Goal: Find specific page/section: Find specific page/section

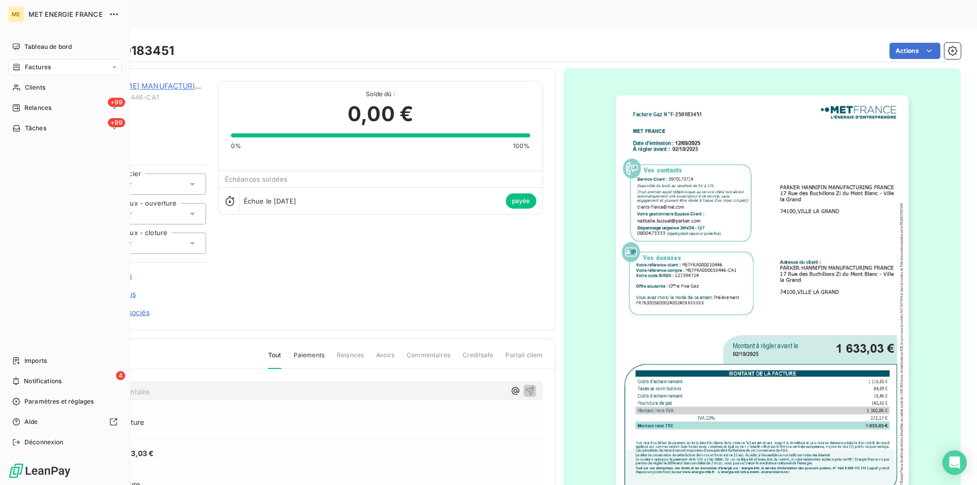
scroll to position [78, 0]
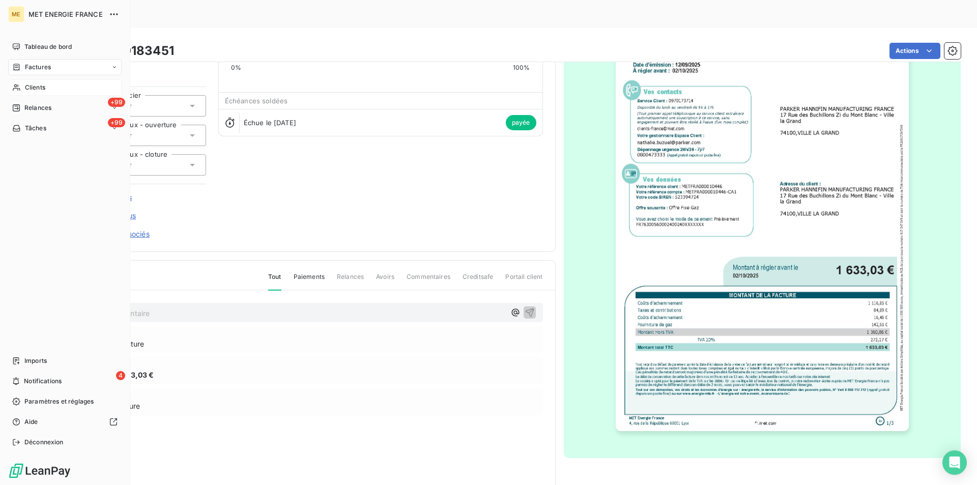
click at [34, 89] on span "Clients" at bounding box center [35, 87] width 20 height 9
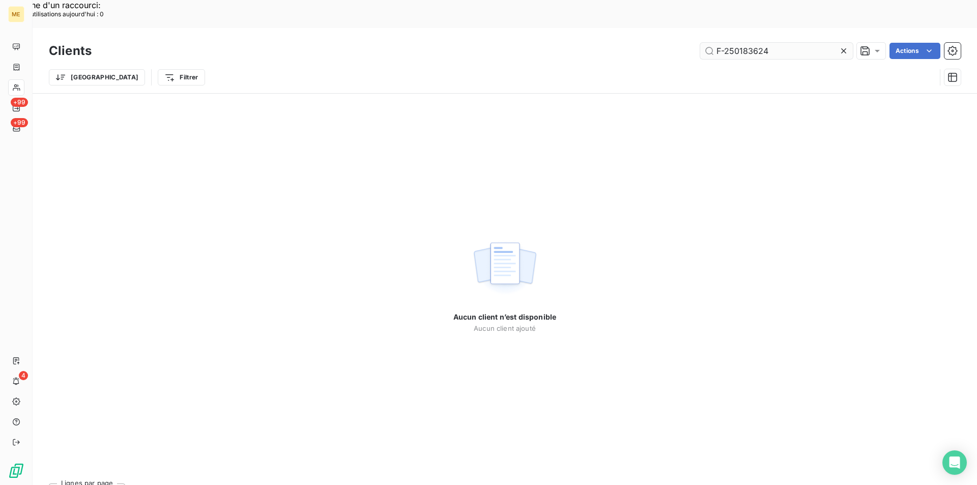
click at [724, 43] on input "F-250183624" at bounding box center [776, 51] width 153 height 16
click at [743, 43] on input "F-30001720188293" at bounding box center [776, 51] width 153 height 16
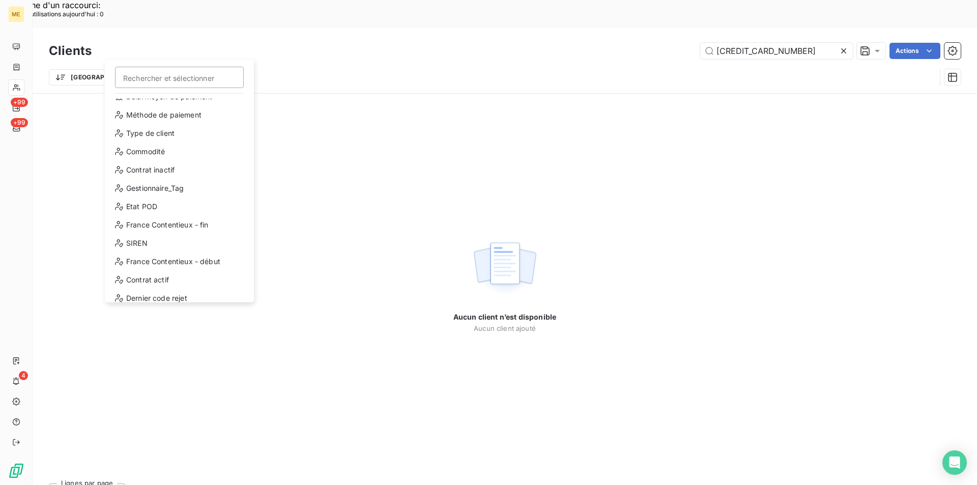
scroll to position [110, 0]
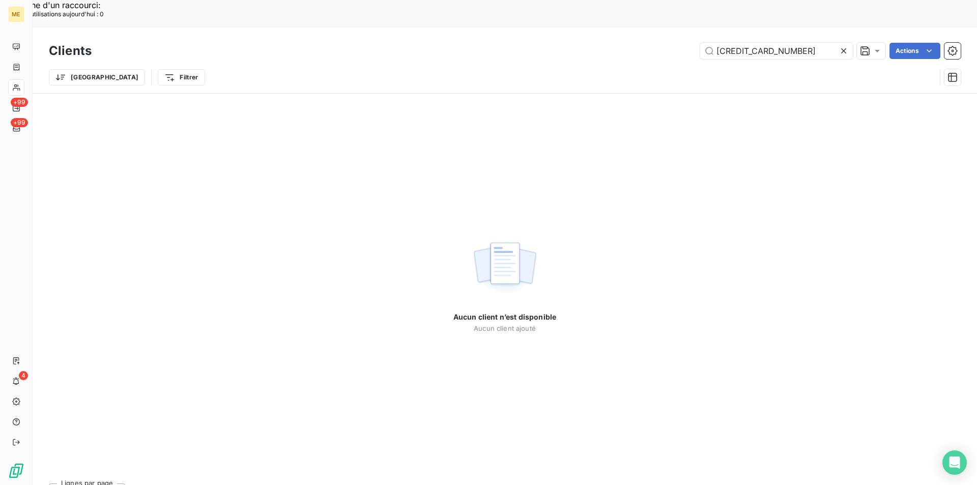
drag, startPoint x: 798, startPoint y: 23, endPoint x: 699, endPoint y: 23, distance: 98.7
click at [700, 43] on input "[CREDIT_CARD_NUMBER]" at bounding box center [776, 51] width 153 height 16
paste input "METFRA000000284"
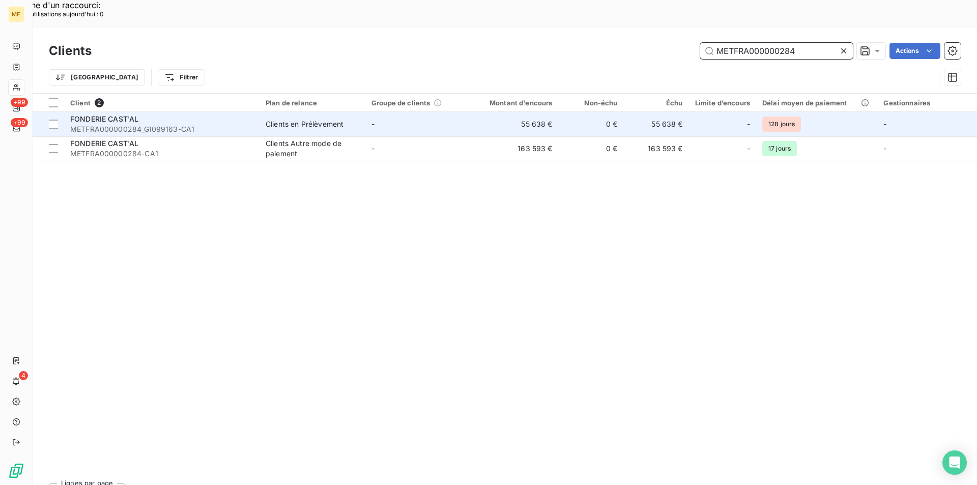
type input "METFRA000000284"
click at [133, 124] on span "METFRA000000284_GI099163-CA1" at bounding box center [161, 129] width 183 height 10
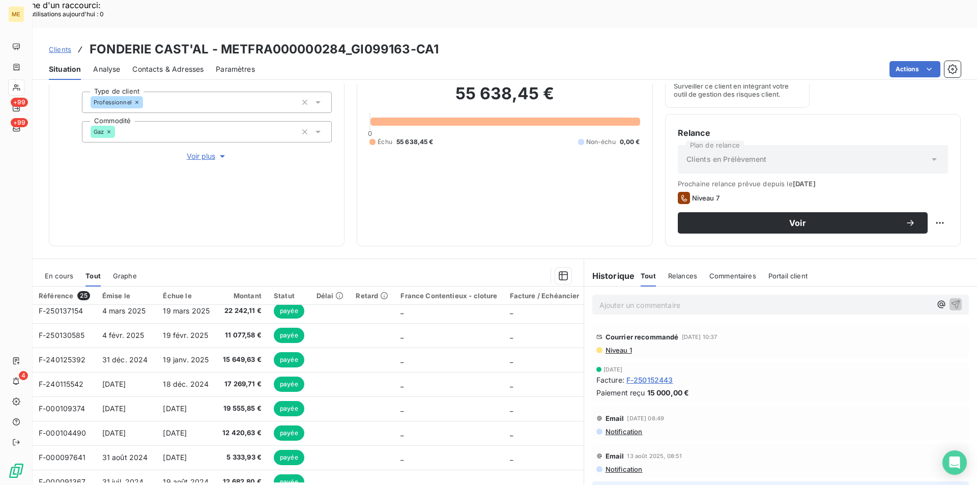
scroll to position [68, 0]
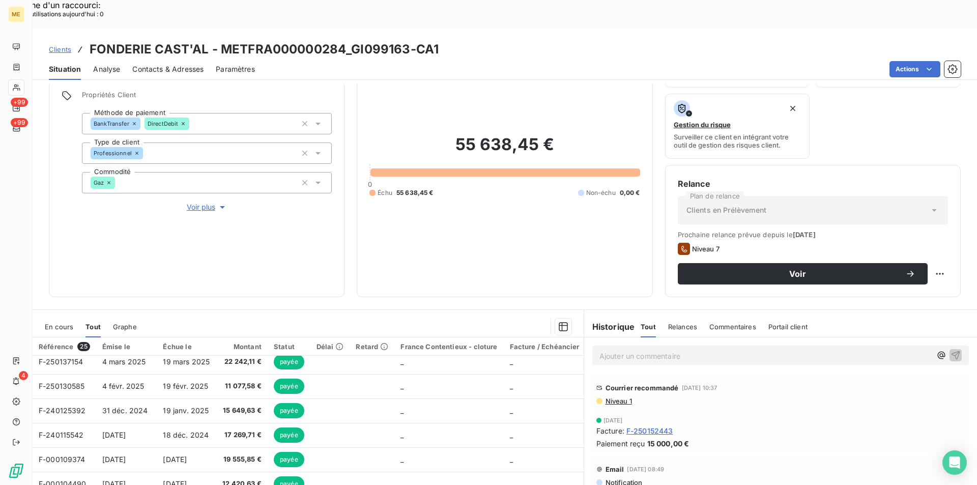
click at [199, 202] on span "Voir plus" at bounding box center [207, 207] width 41 height 10
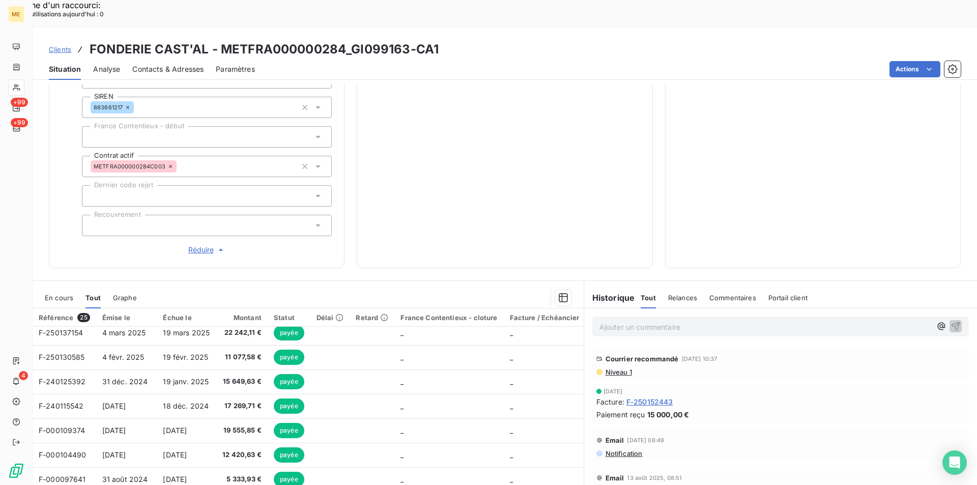
scroll to position [311, 0]
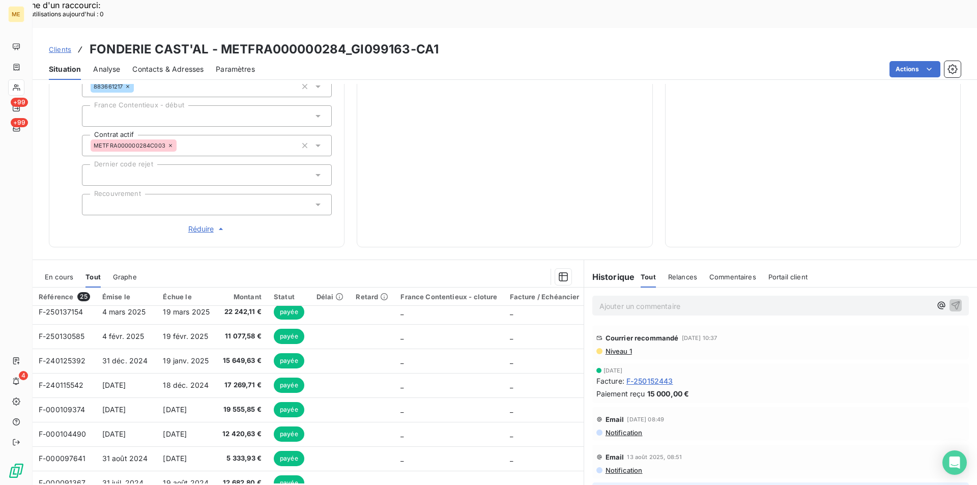
click at [654, 300] on p "Ajouter un commentaire ﻿" at bounding box center [765, 306] width 332 height 13
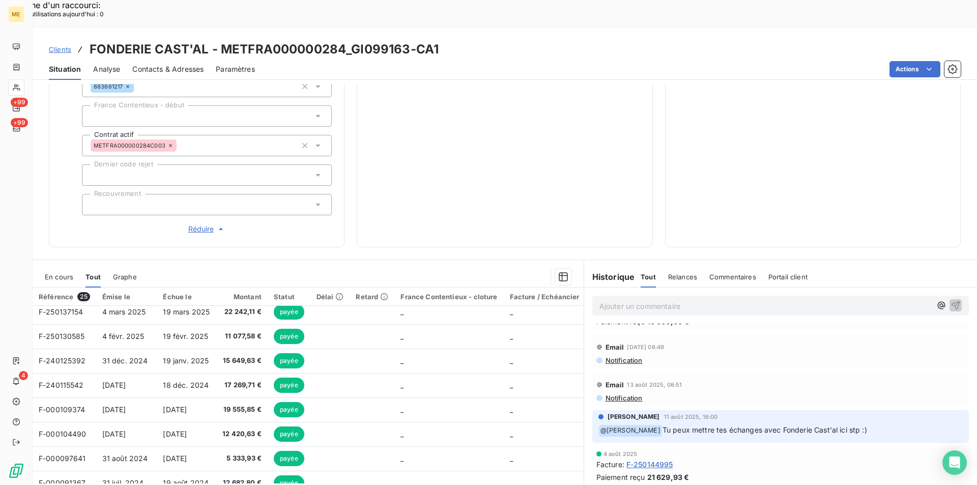
scroll to position [0, 0]
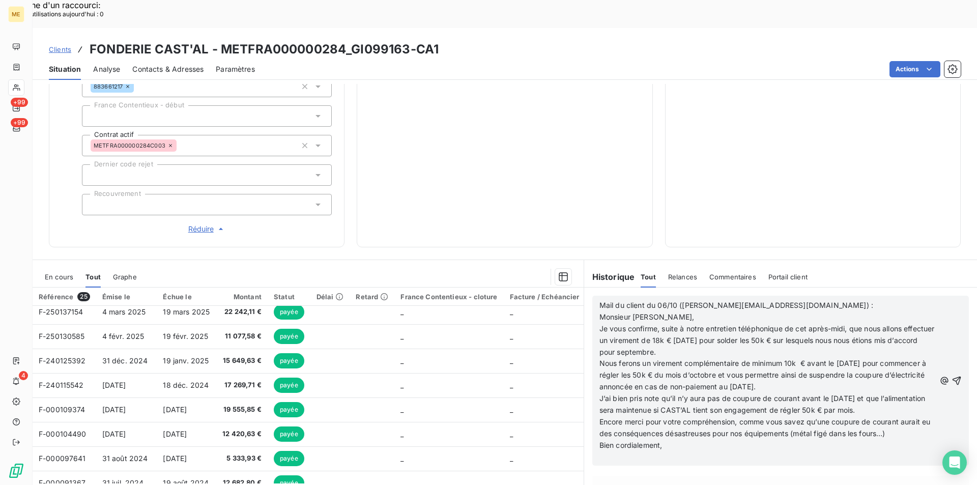
click at [811, 300] on p "Mail du client du 06/10 ([PERSON_NAME][EMAIL_ADDRESS][DOMAIN_NAME]) :" at bounding box center [767, 306] width 336 height 12
